Goal: Information Seeking & Learning: Learn about a topic

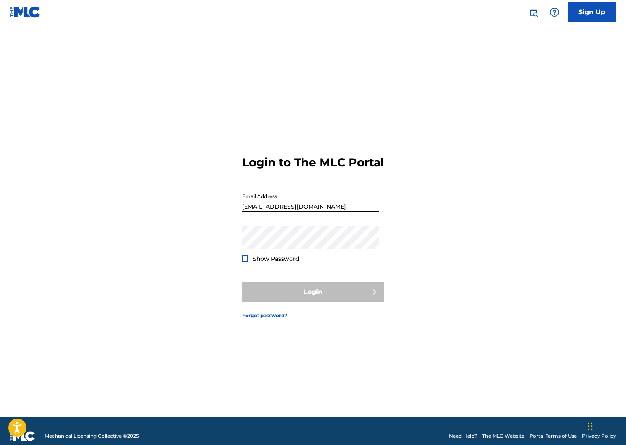
type input "[EMAIL_ADDRESS][DOMAIN_NAME]"
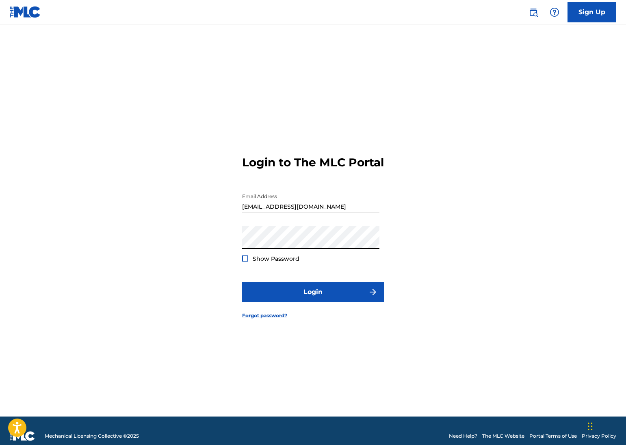
click at [313, 298] on button "Login" at bounding box center [313, 292] width 142 height 20
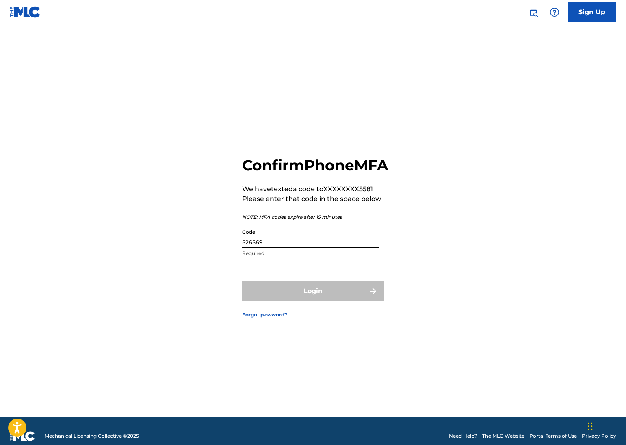
type input "526569"
click at [313, 300] on button "Login" at bounding box center [313, 291] width 142 height 20
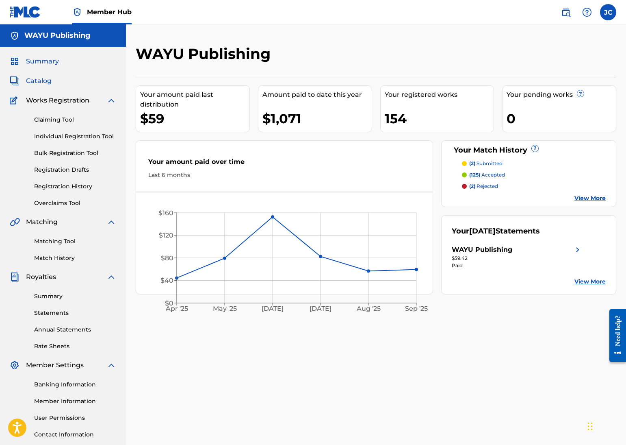
click at [40, 77] on span "Catalog" at bounding box center [39, 81] width 26 height 10
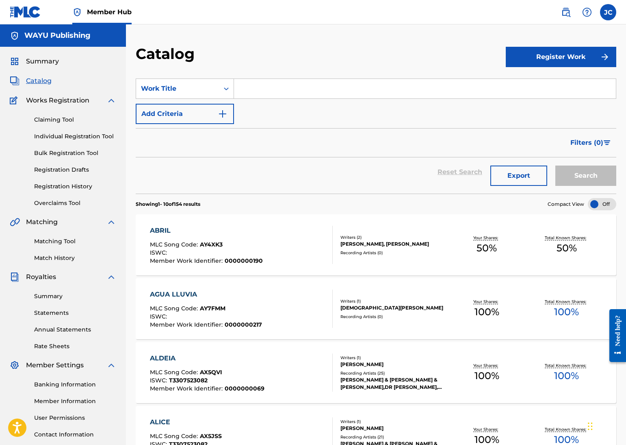
click at [336, 85] on input "Search Form" at bounding box center [425, 89] width 382 height 20
click at [586, 176] on button "Search" at bounding box center [586, 175] width 61 height 20
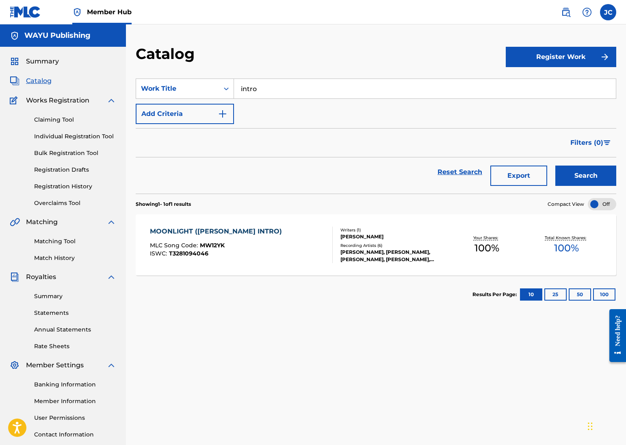
type input "s"
click at [586, 176] on button "Search" at bounding box center [586, 175] width 61 height 20
type input "stay"
click at [586, 176] on button "Search" at bounding box center [586, 175] width 61 height 20
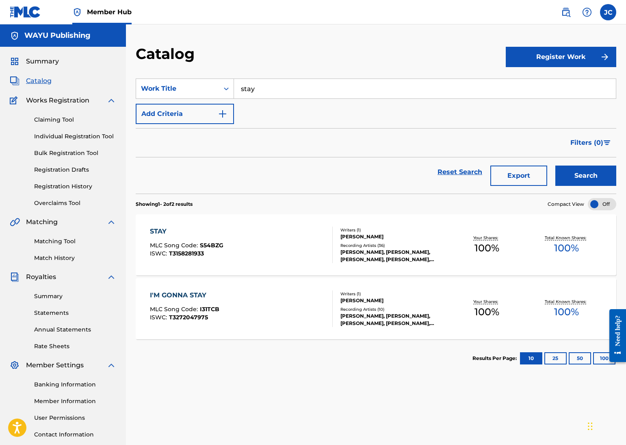
click at [158, 231] on div "STAY" at bounding box center [187, 231] width 74 height 10
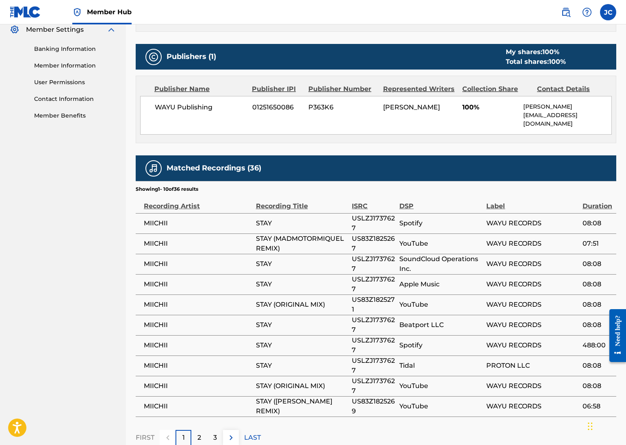
scroll to position [339, 0]
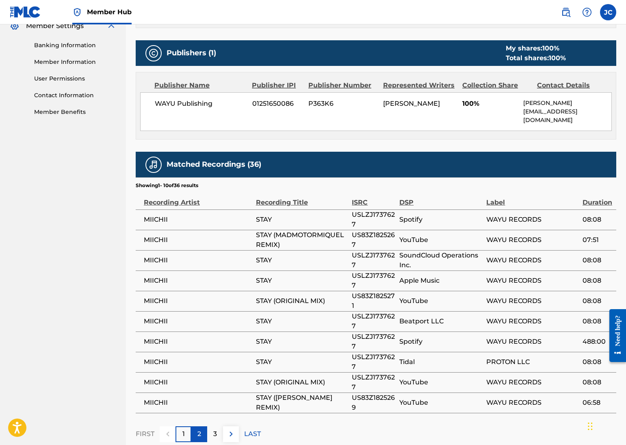
click at [202, 428] on div "2" at bounding box center [199, 434] width 16 height 16
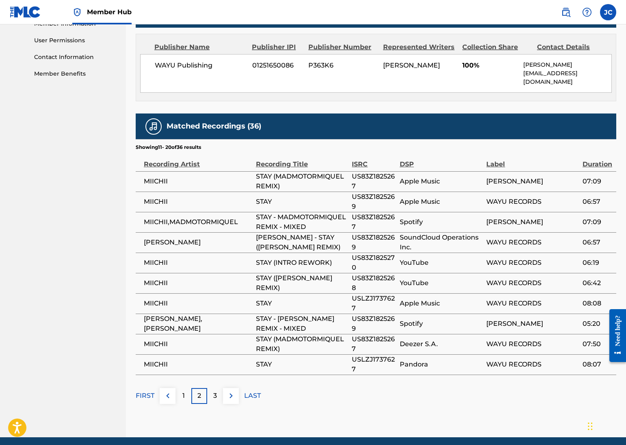
scroll to position [382, 0]
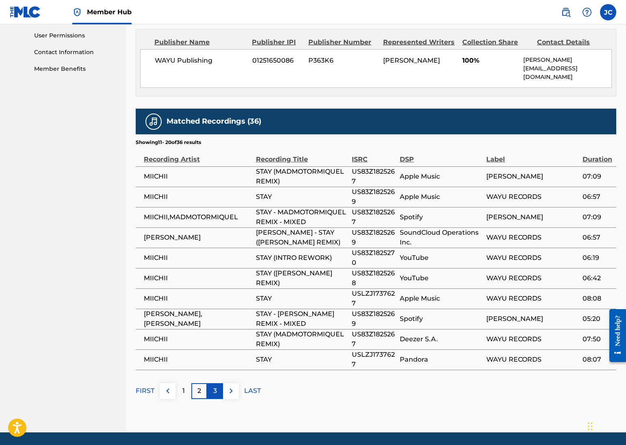
click at [213, 385] on div "3" at bounding box center [215, 391] width 16 height 16
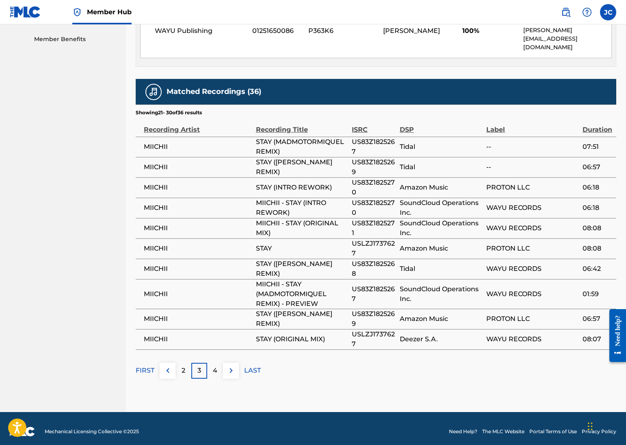
scroll to position [411, 0]
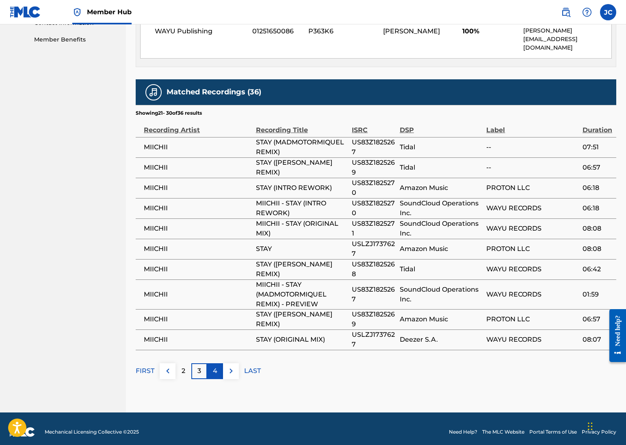
click at [213, 366] on p "4" at bounding box center [215, 371] width 4 height 10
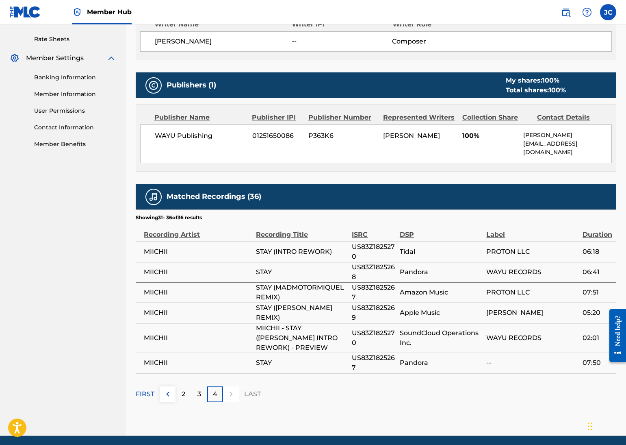
scroll to position [310, 0]
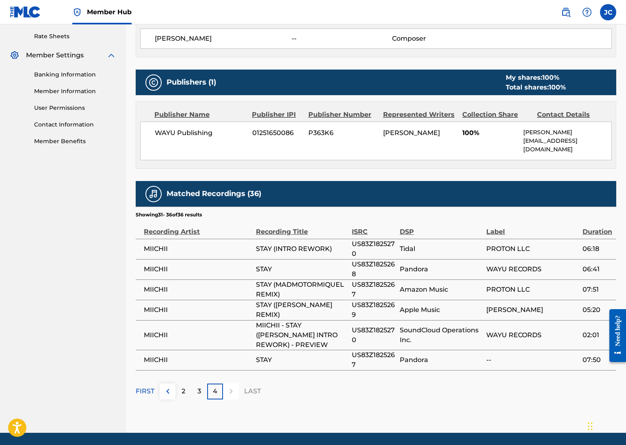
click at [184, 387] on p "2" at bounding box center [184, 391] width 4 height 10
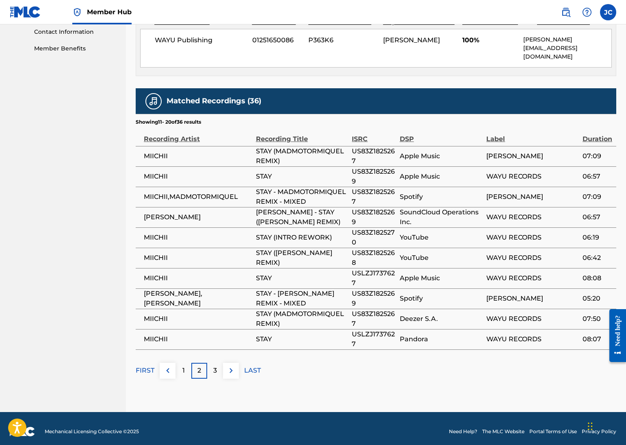
scroll to position [402, 0]
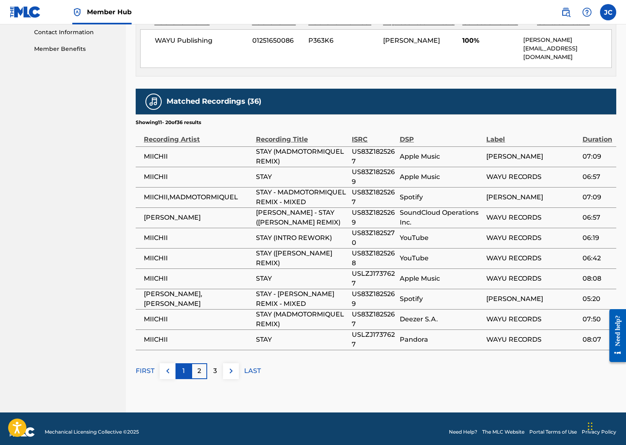
click at [183, 367] on p "1" at bounding box center [183, 371] width 2 height 10
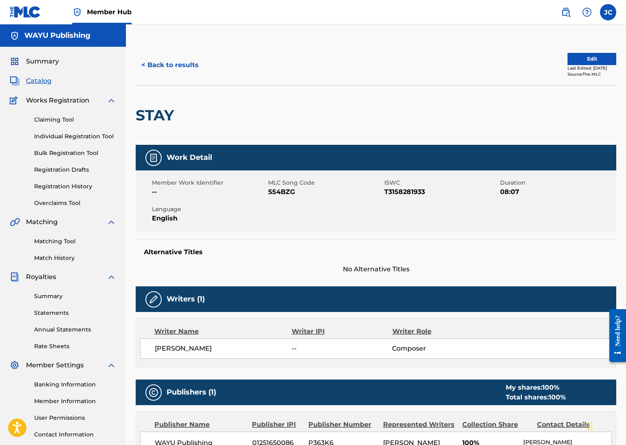
scroll to position [0, 0]
click at [56, 243] on link "Matching Tool" at bounding box center [75, 241] width 82 height 9
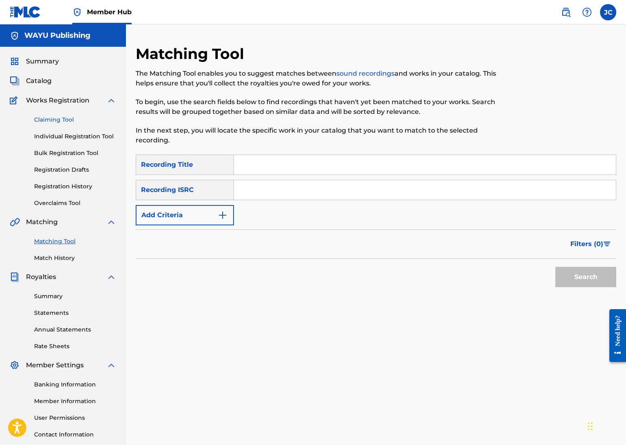
click at [59, 121] on link "Claiming Tool" at bounding box center [75, 119] width 82 height 9
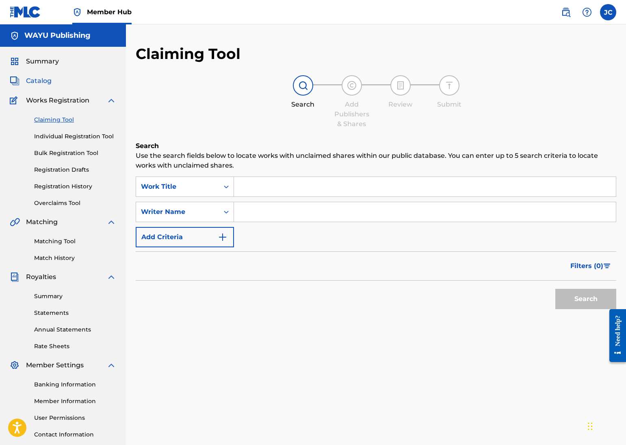
click at [44, 87] on div "Summary Catalog Works Registration Claiming Tool Individual Registration Tool B…" at bounding box center [63, 256] width 126 height 418
click at [44, 85] on span "Catalog" at bounding box center [39, 81] width 26 height 10
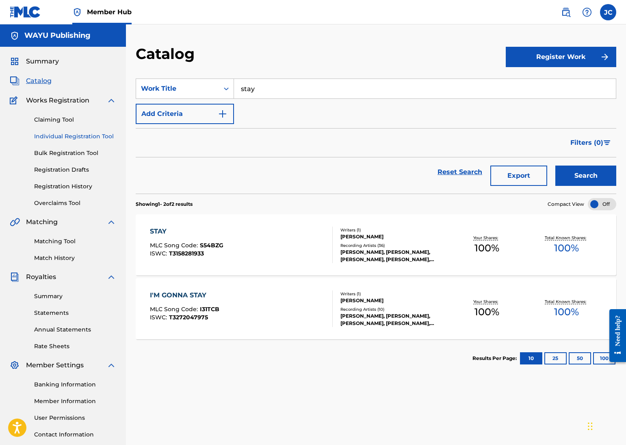
click at [56, 137] on link "Individual Registration Tool" at bounding box center [75, 136] width 82 height 9
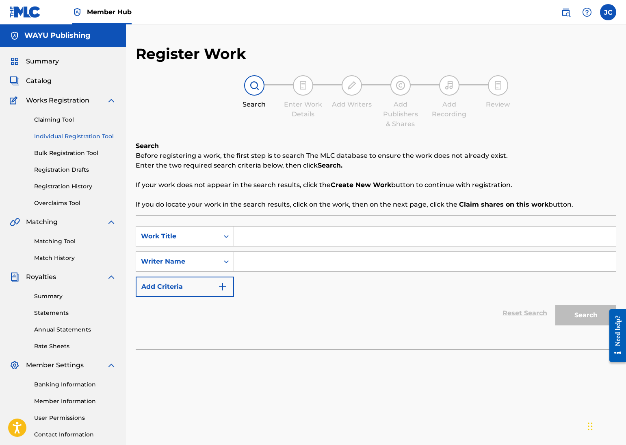
click at [46, 126] on div "Claiming Tool Individual Registration Tool Bulk Registration Tool Registration …" at bounding box center [63, 156] width 106 height 102
click at [49, 120] on link "Claiming Tool" at bounding box center [75, 119] width 82 height 9
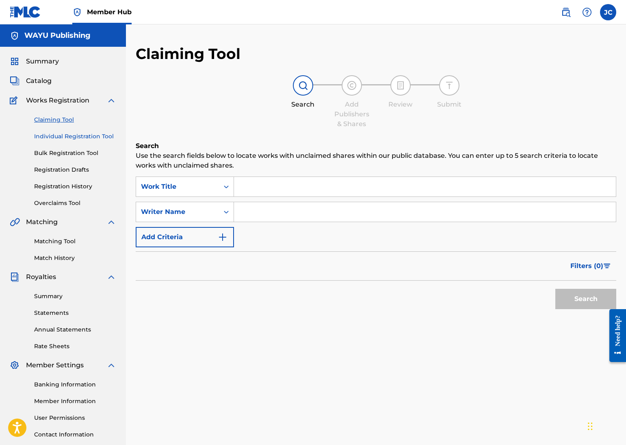
click at [81, 139] on link "Individual Registration Tool" at bounding box center [75, 136] width 82 height 9
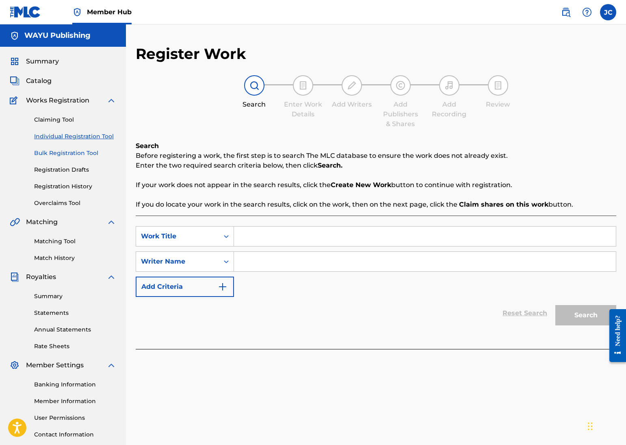
click at [80, 151] on link "Bulk Registration Tool" at bounding box center [75, 153] width 82 height 9
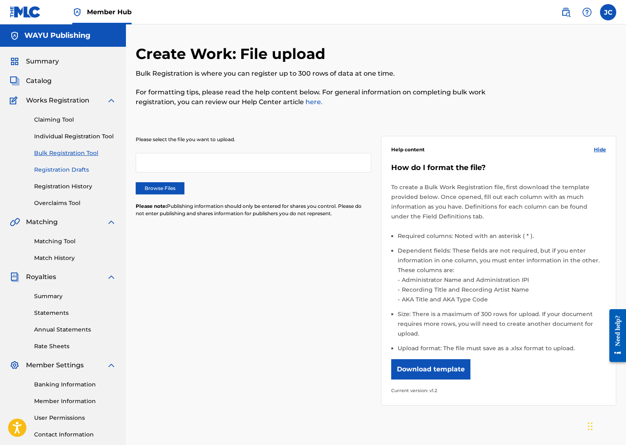
click at [56, 169] on link "Registration Drafts" at bounding box center [75, 169] width 82 height 9
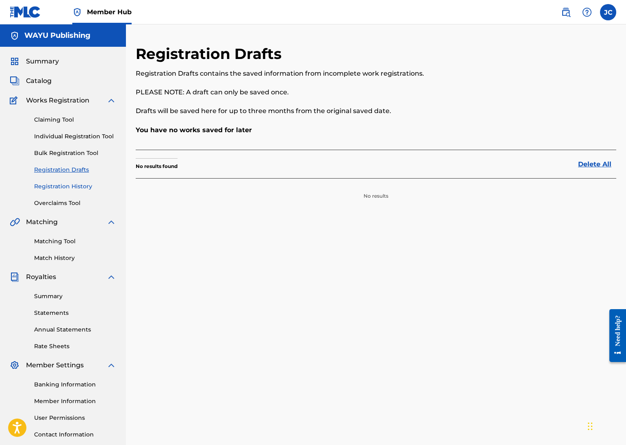
click at [60, 184] on link "Registration History" at bounding box center [75, 186] width 82 height 9
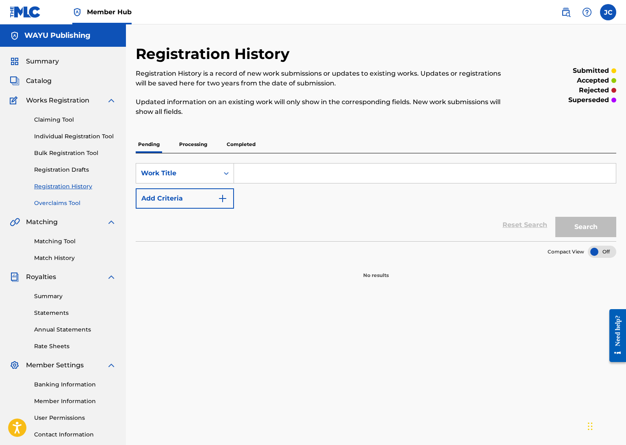
click at [73, 206] on link "Overclaims Tool" at bounding box center [75, 203] width 82 height 9
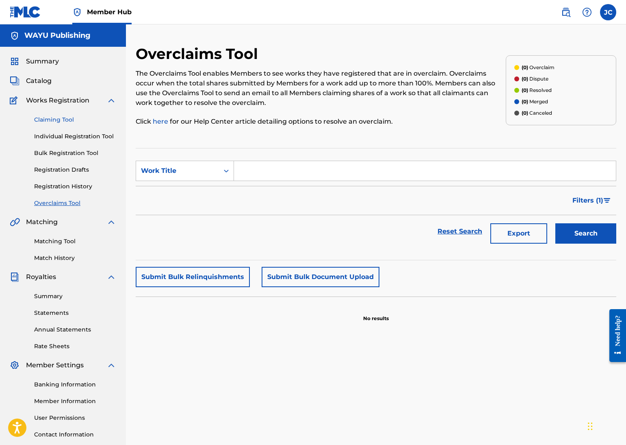
click at [44, 121] on link "Claiming Tool" at bounding box center [75, 119] width 82 height 9
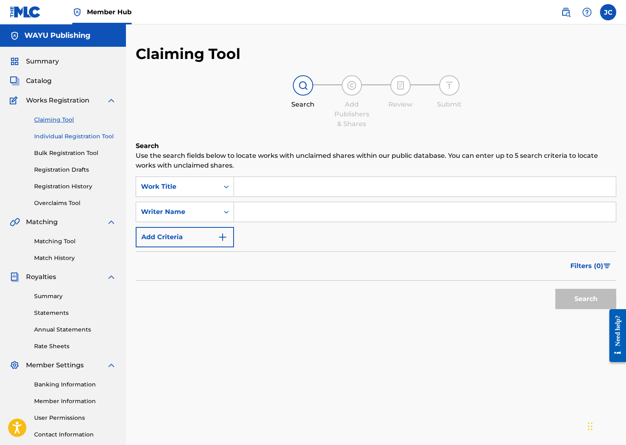
click at [63, 138] on link "Individual Registration Tool" at bounding box center [75, 136] width 82 height 9
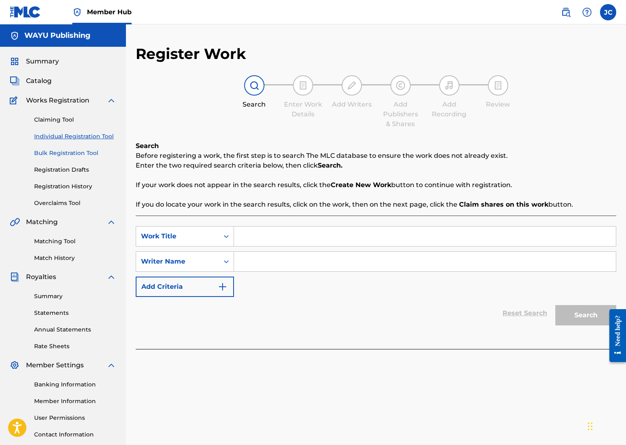
click at [73, 152] on link "Bulk Registration Tool" at bounding box center [75, 153] width 82 height 9
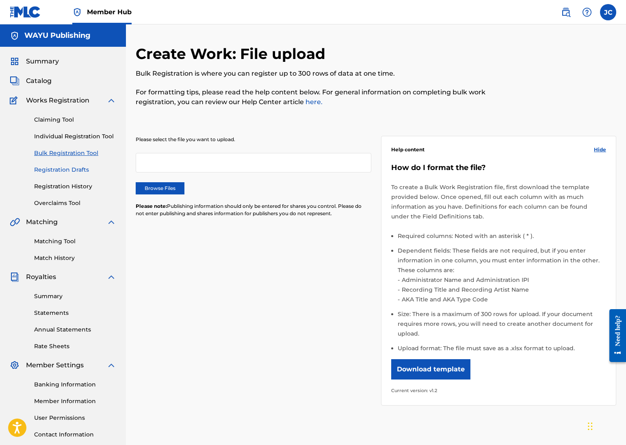
click at [76, 169] on link "Registration Drafts" at bounding box center [75, 169] width 82 height 9
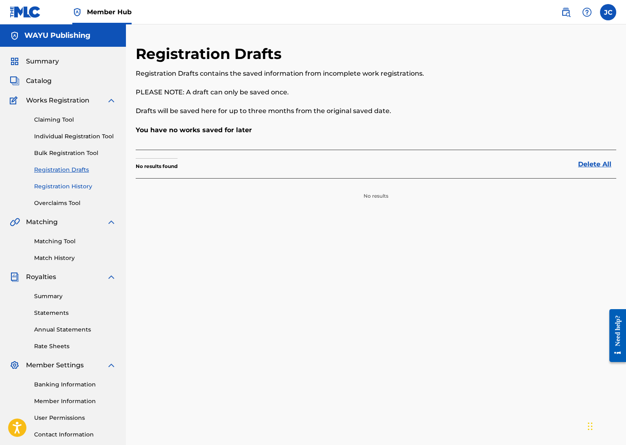
click at [73, 184] on link "Registration History" at bounding box center [75, 186] width 82 height 9
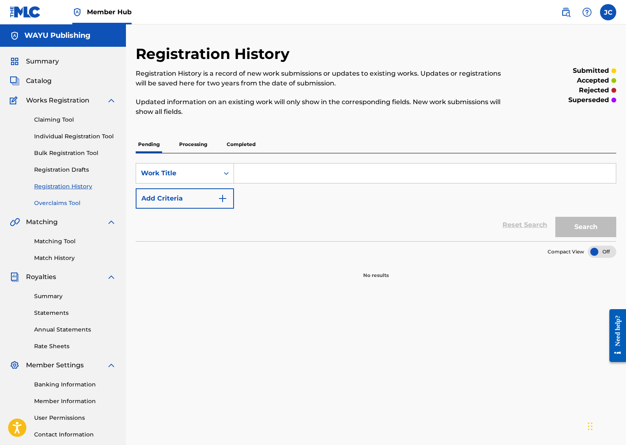
click at [73, 204] on link "Overclaims Tool" at bounding box center [75, 203] width 82 height 9
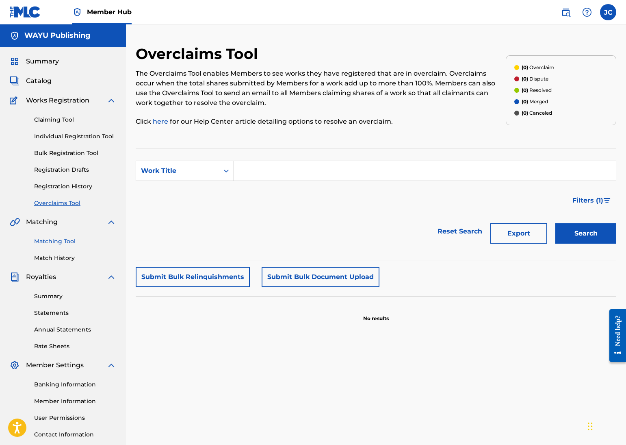
click at [67, 237] on link "Matching Tool" at bounding box center [75, 241] width 82 height 9
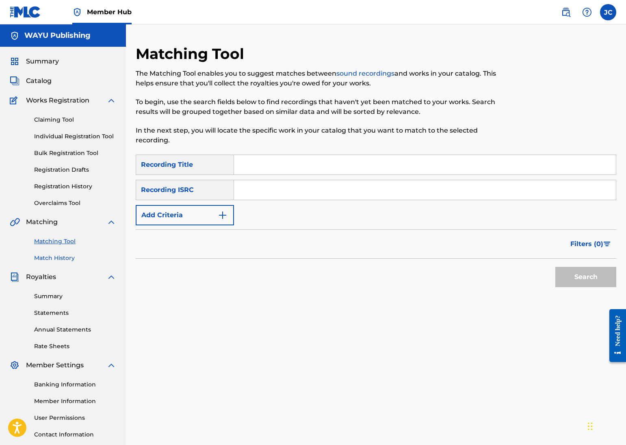
click at [63, 257] on link "Match History" at bounding box center [75, 258] width 82 height 9
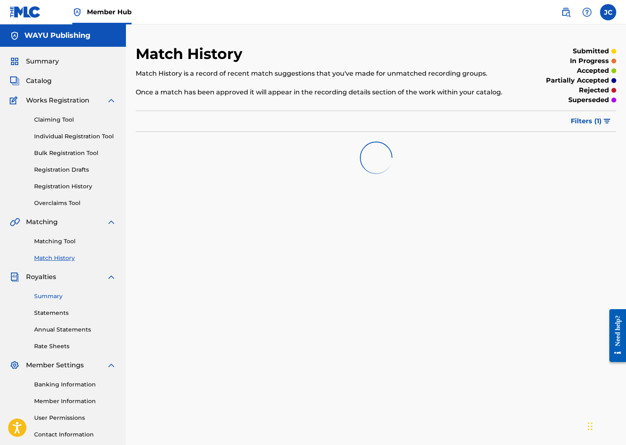
click at [53, 295] on link "Summary" at bounding box center [75, 296] width 82 height 9
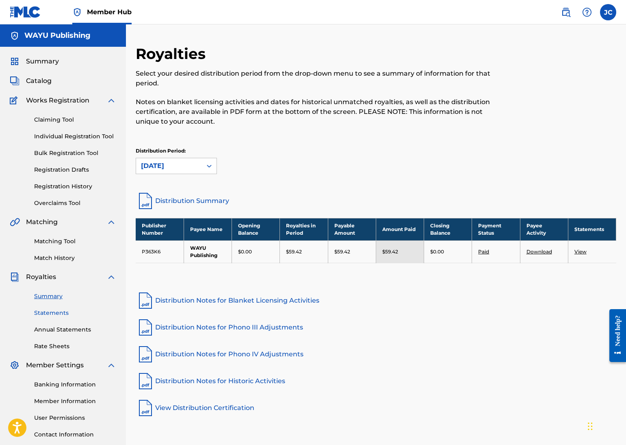
click at [64, 313] on link "Statements" at bounding box center [75, 312] width 82 height 9
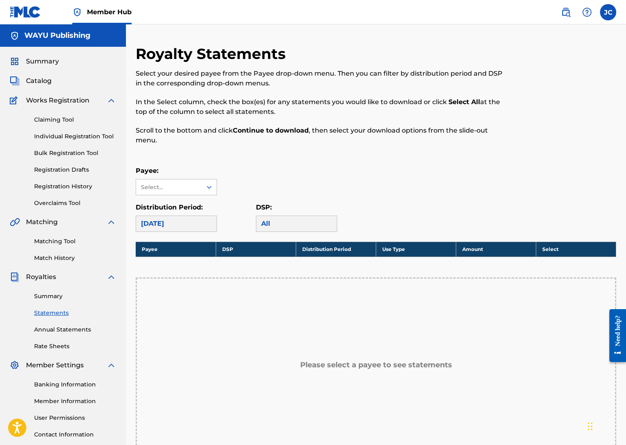
click at [56, 291] on div "Summary Statements Annual Statements Rate Sheets" at bounding box center [63, 316] width 106 height 69
click at [53, 297] on link "Summary" at bounding box center [75, 296] width 82 height 9
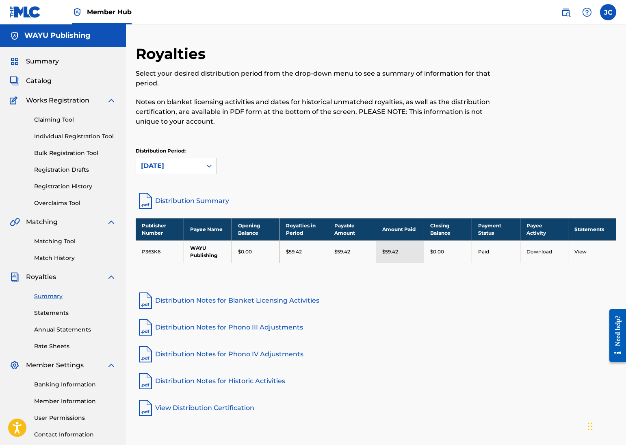
click at [111, 366] on img at bounding box center [111, 365] width 10 height 10
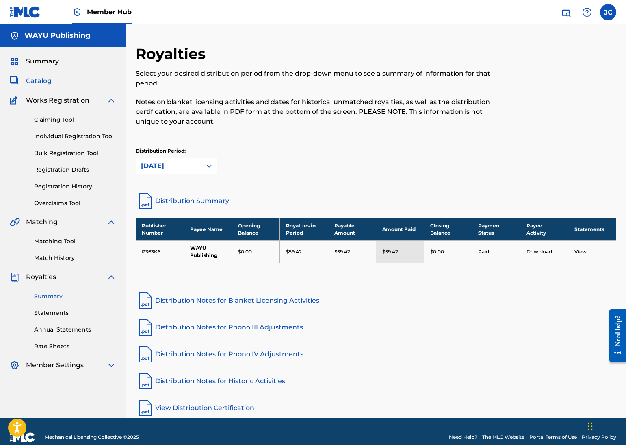
click at [26, 78] on link "Catalog" at bounding box center [31, 81] width 42 height 10
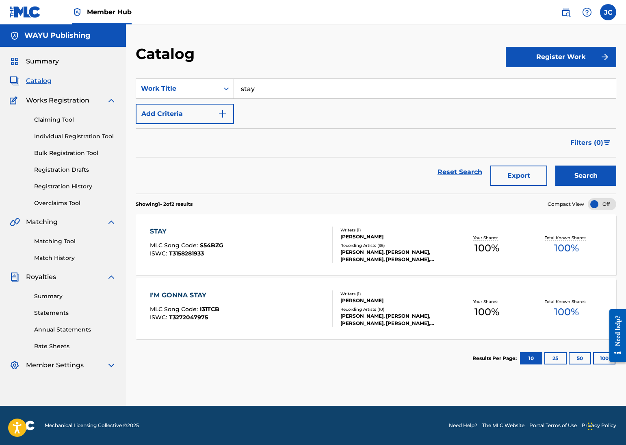
click at [159, 230] on div "STAY" at bounding box center [187, 231] width 74 height 10
